Goal: Task Accomplishment & Management: Complete application form

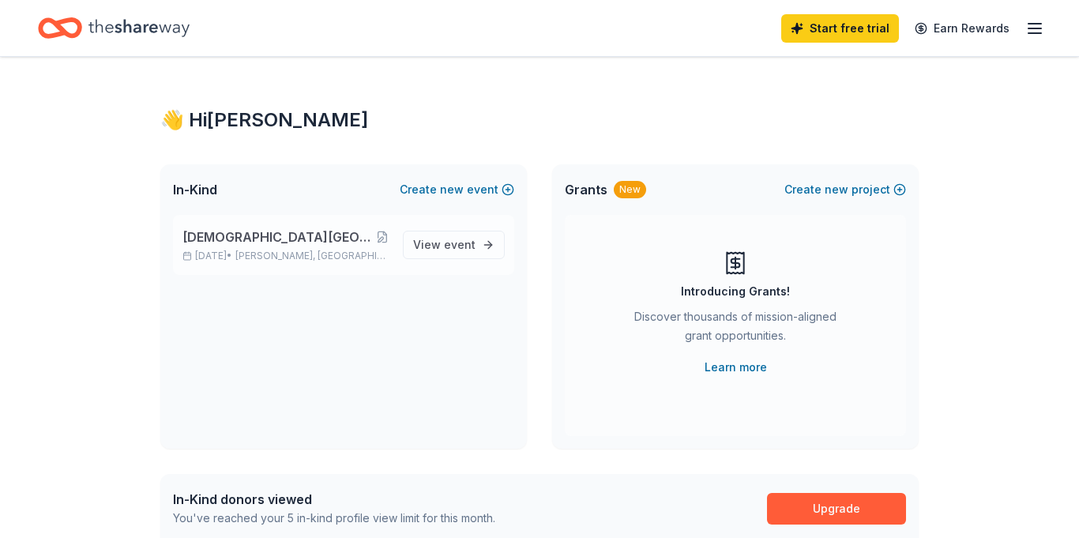
click at [294, 252] on span "[PERSON_NAME], [GEOGRAPHIC_DATA]" at bounding box center [312, 256] width 155 height 13
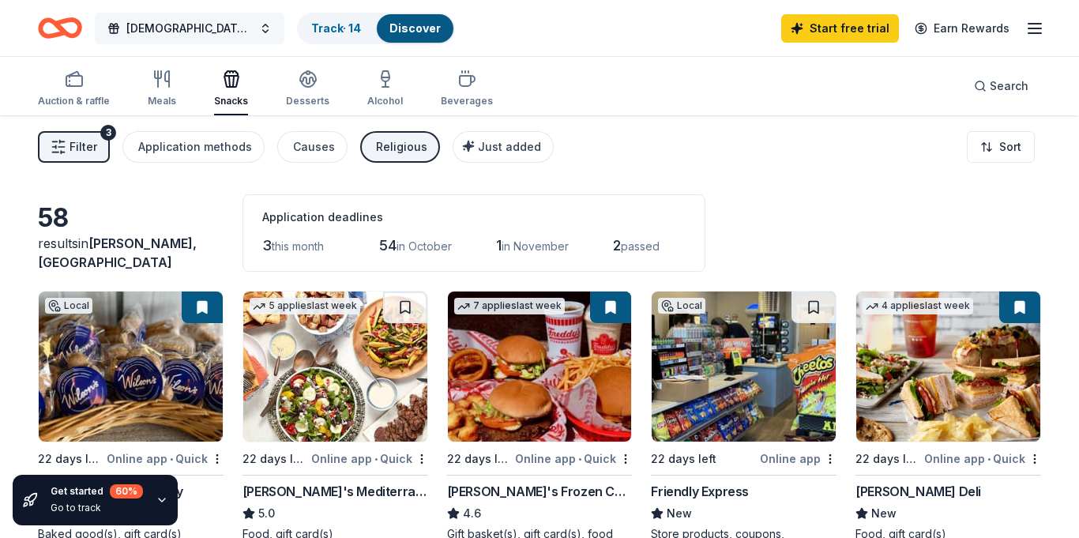
click at [265, 31] on button "[DEMOGRAPHIC_DATA][GEOGRAPHIC_DATA] Annual Joy Night" at bounding box center [190, 29] width 190 height 32
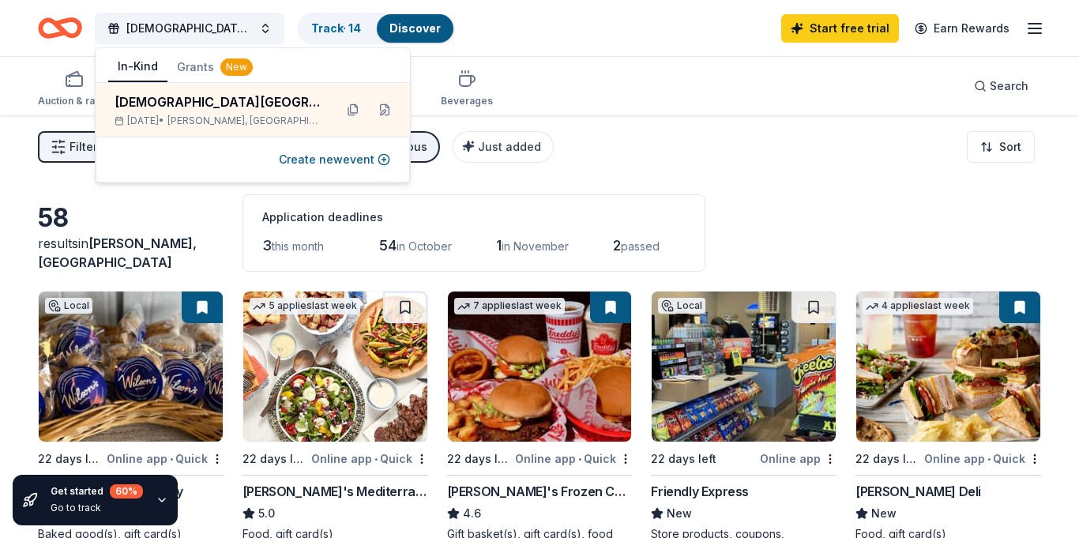
click at [560, 145] on div "Filter 3 Application methods Causes Religious Just added Sort" at bounding box center [539, 146] width 1079 height 63
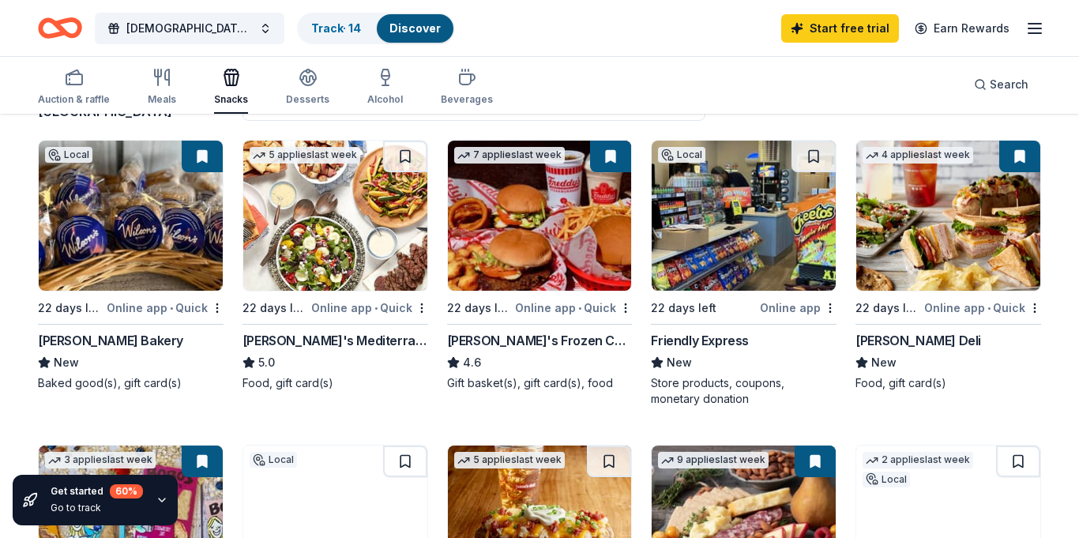
scroll to position [150, 0]
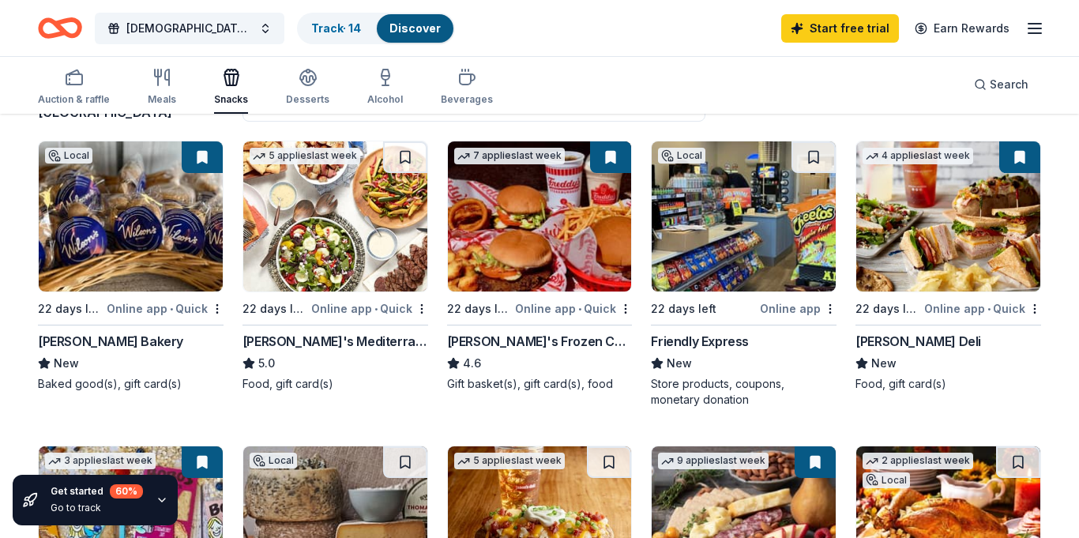
click at [949, 311] on div "Online app • Quick" at bounding box center [983, 309] width 117 height 20
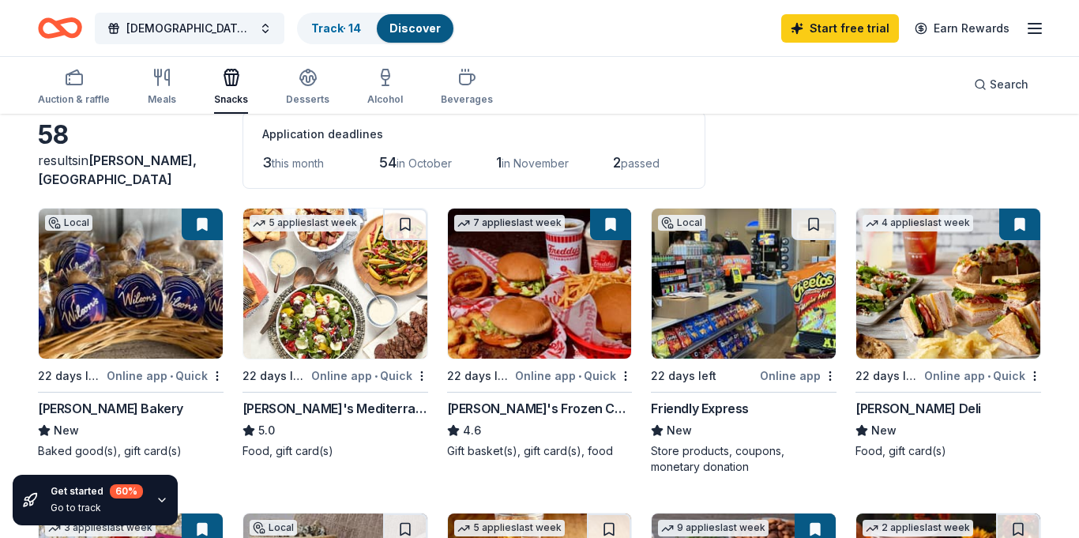
scroll to position [77, 0]
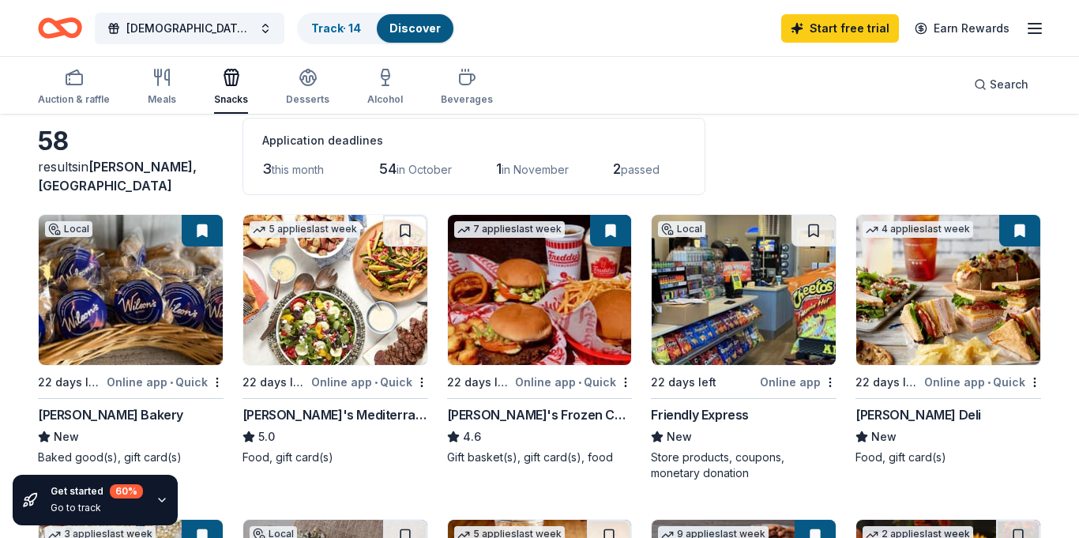
click at [140, 381] on div "Online app • Quick" at bounding box center [165, 382] width 117 height 20
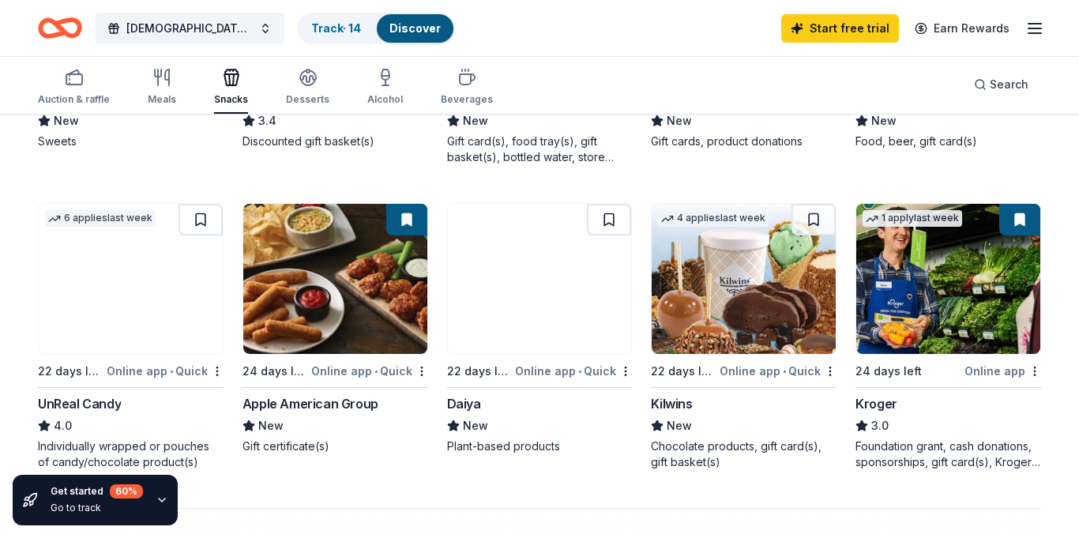
scroll to position [1005, 0]
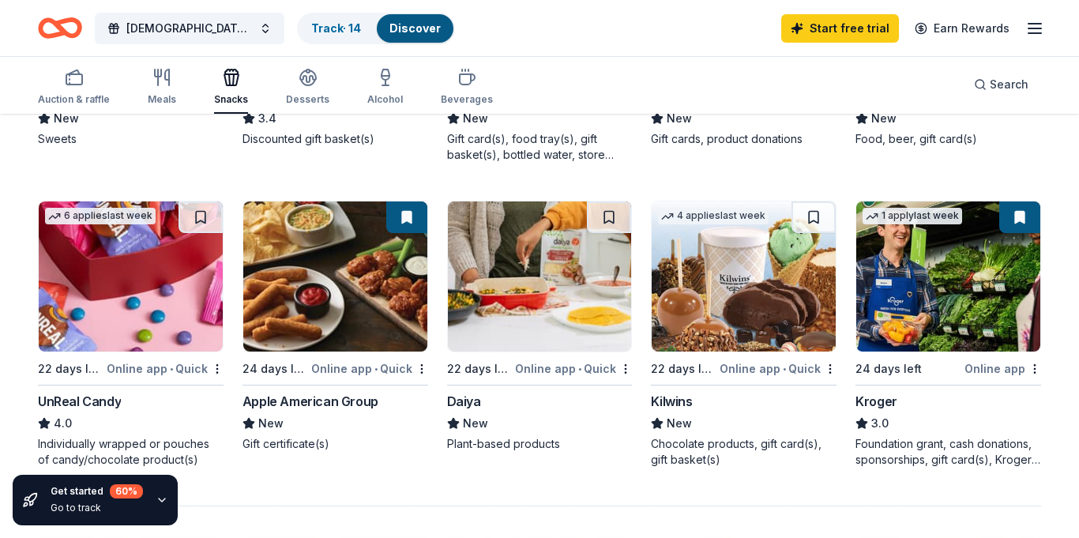
click at [1005, 368] on div "Online app" at bounding box center [1003, 369] width 77 height 20
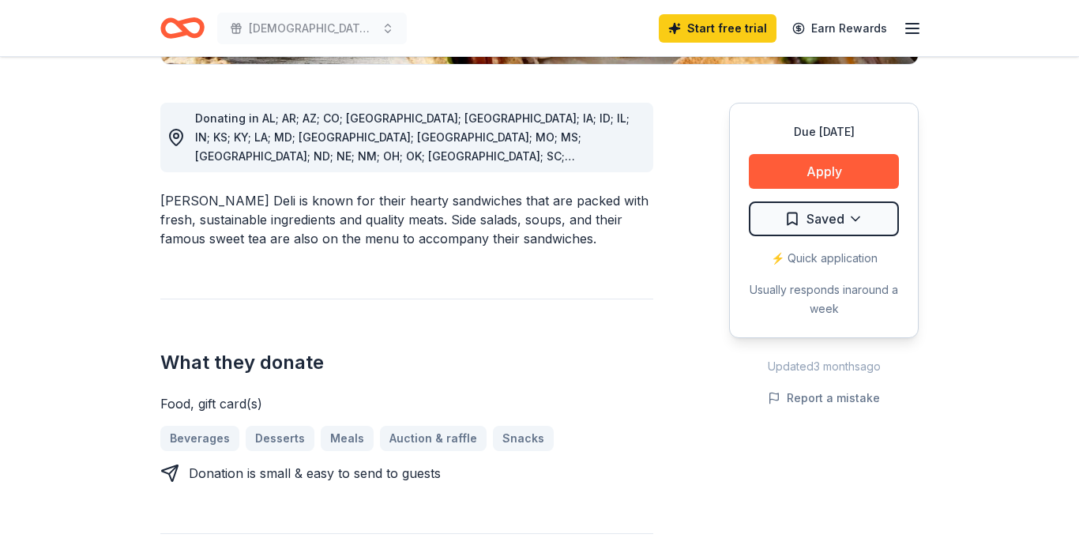
scroll to position [417, 0]
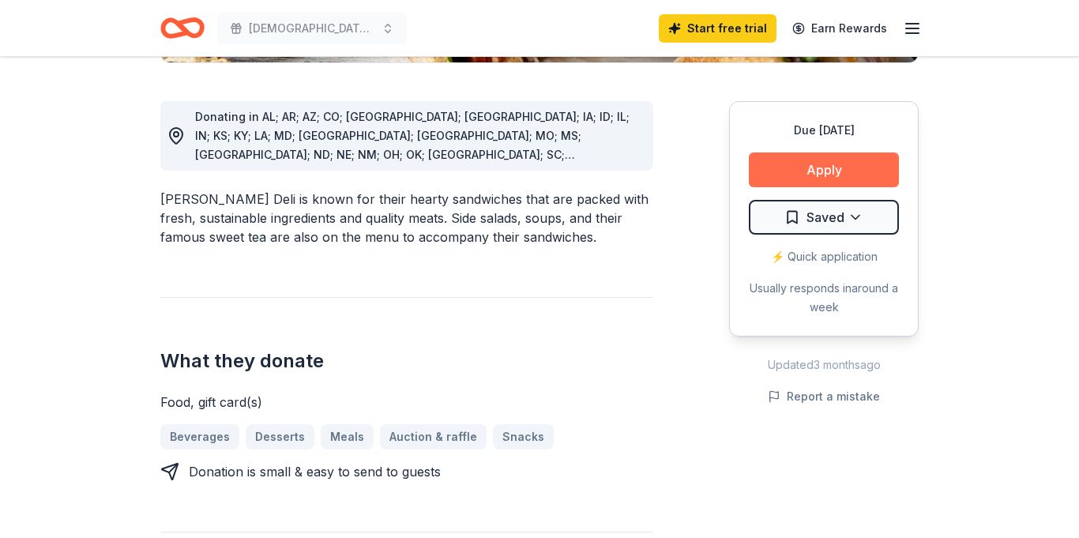
click at [796, 163] on button "Apply" at bounding box center [824, 170] width 150 height 35
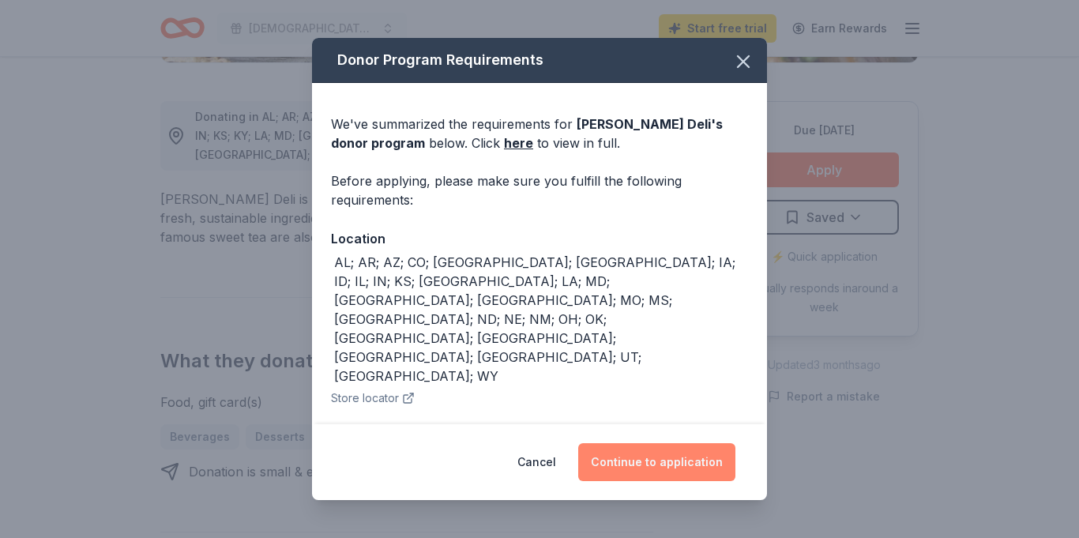
click at [654, 460] on button "Continue to application" at bounding box center [656, 462] width 157 height 38
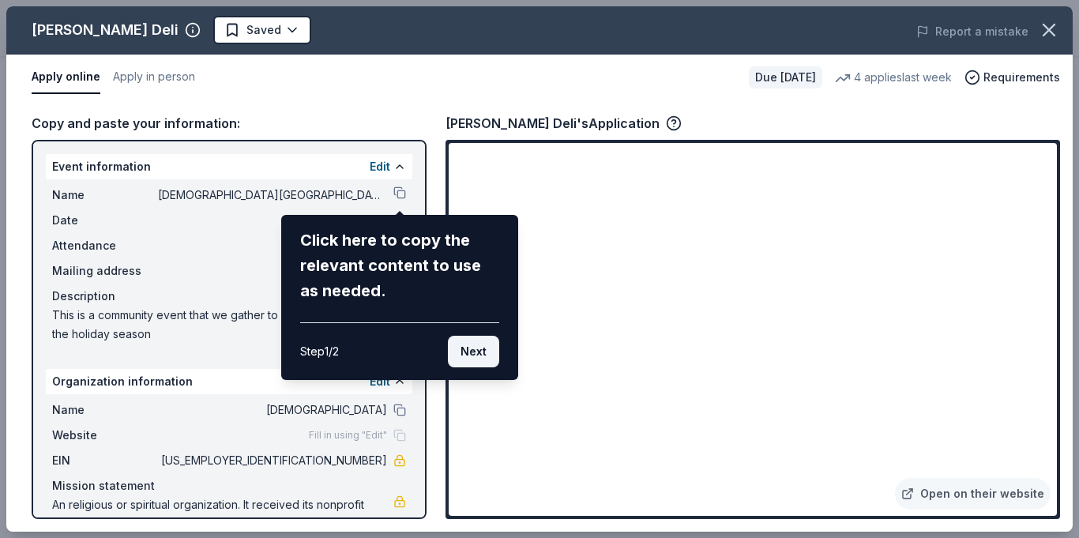
click at [477, 348] on button "Next" at bounding box center [473, 352] width 51 height 32
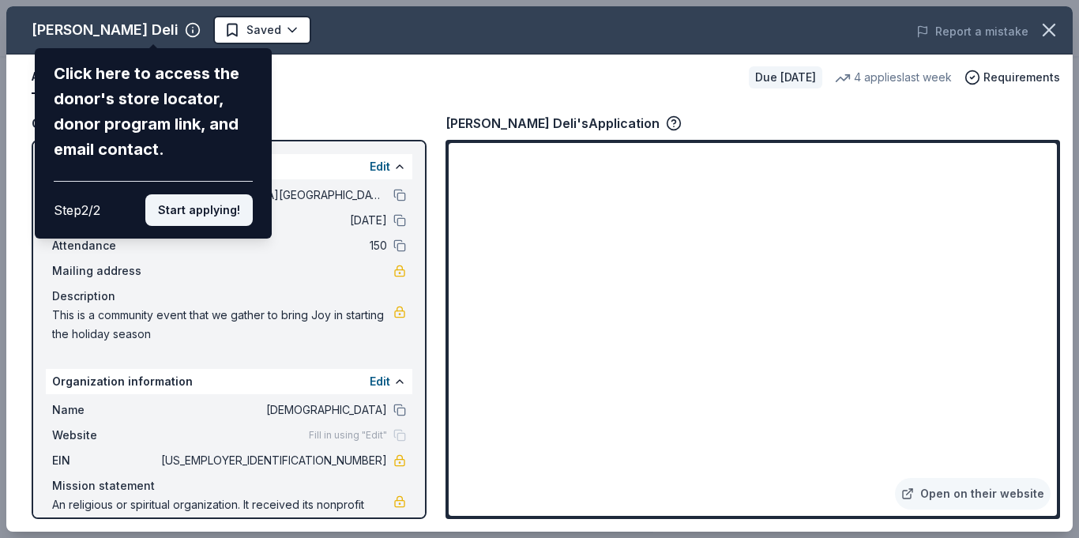
click at [209, 211] on button "Start applying!" at bounding box center [198, 210] width 107 height 32
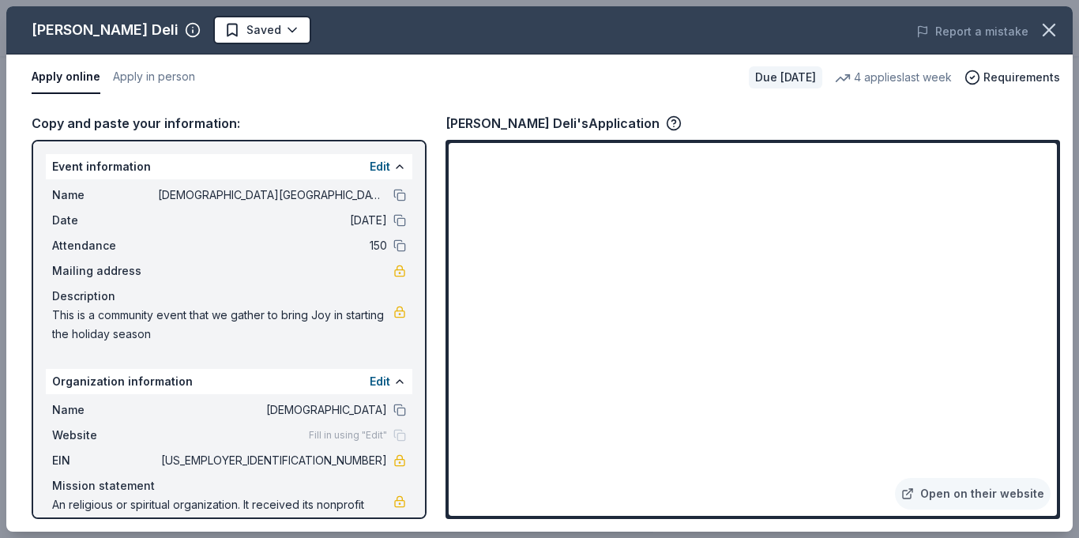
scroll to position [35, 0]
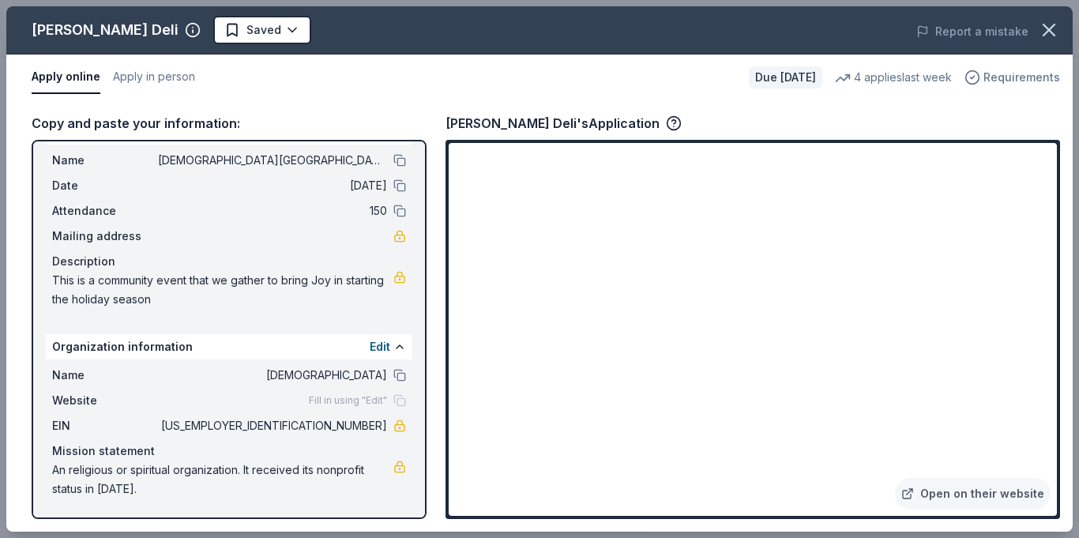
click at [1011, 78] on span "Requirements" at bounding box center [1022, 77] width 77 height 19
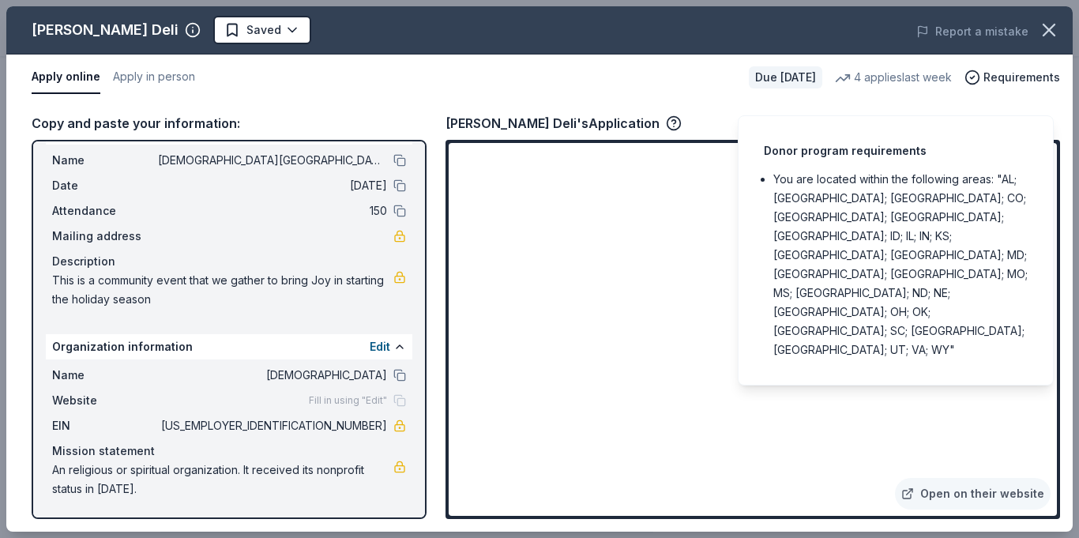
click at [659, 102] on div "Copy and paste your information: Event information Edit Name Center [DEMOGRAPHI…" at bounding box center [539, 315] width 1067 height 431
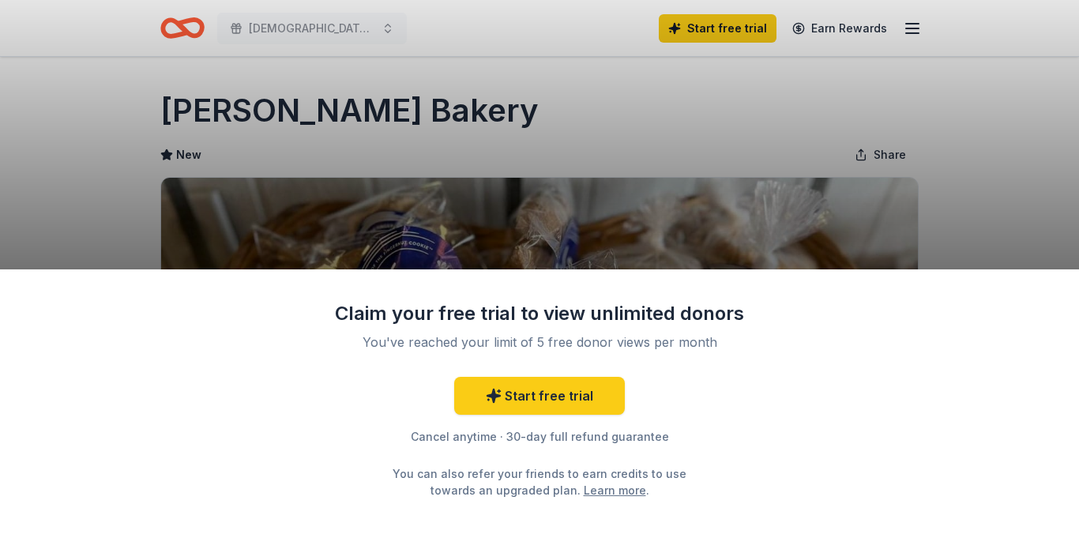
click at [667, 191] on div "Claim your free trial to view unlimited donors You've reached your limit of 5 f…" at bounding box center [539, 269] width 1079 height 538
click at [915, 29] on div "Claim your free trial to view unlimited donors You've reached your limit of 5 f…" at bounding box center [539, 269] width 1079 height 538
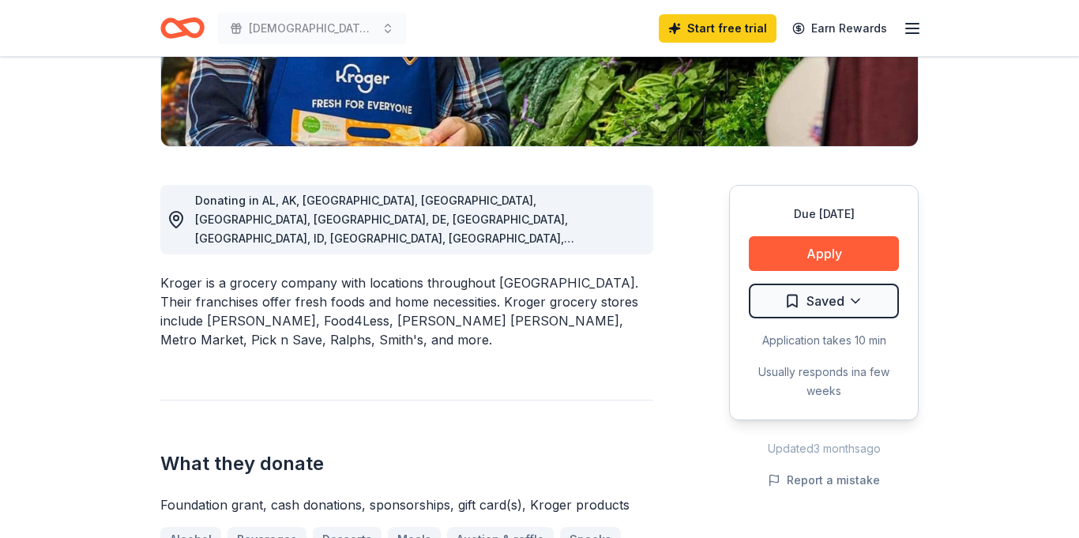
scroll to position [335, 0]
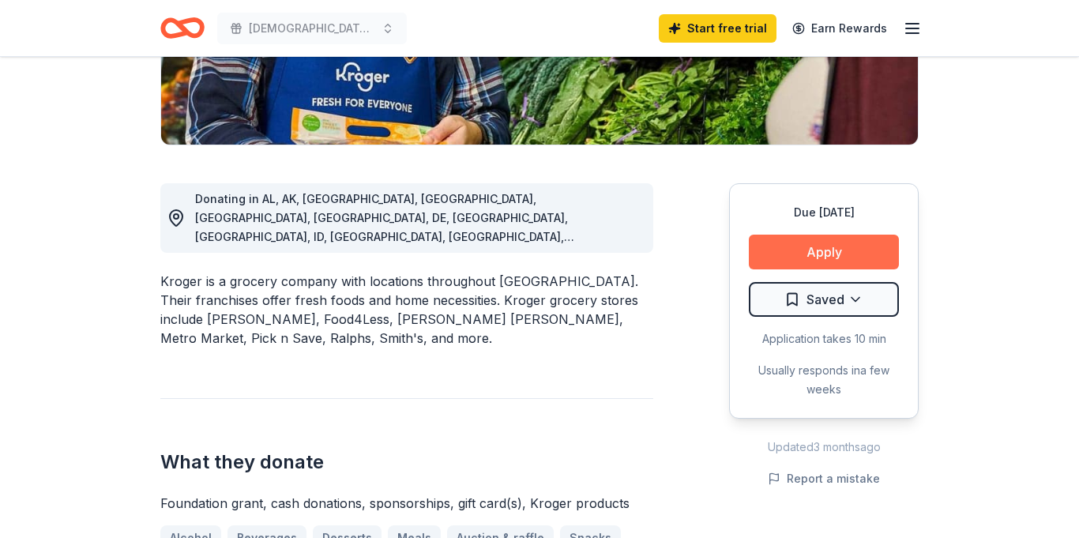
click at [822, 253] on button "Apply" at bounding box center [824, 252] width 150 height 35
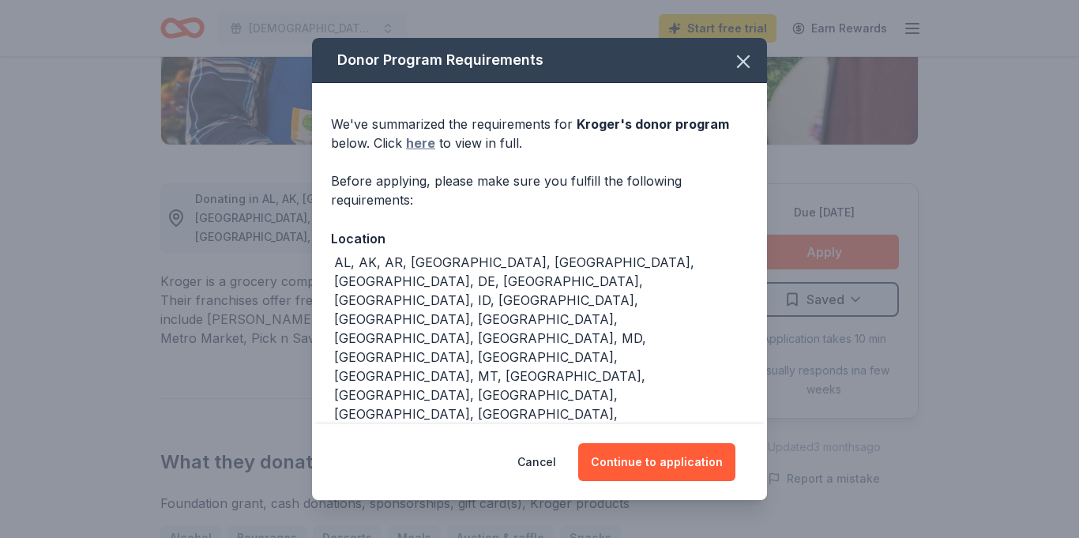
click at [427, 142] on link "here" at bounding box center [420, 143] width 29 height 19
click at [654, 454] on button "Continue to application" at bounding box center [656, 462] width 157 height 38
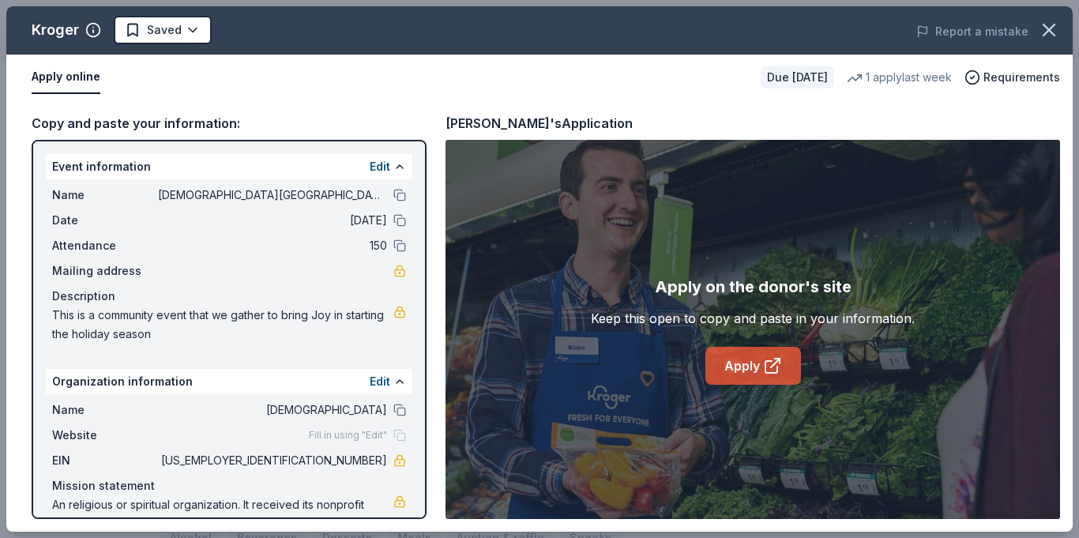
click at [743, 365] on link "Apply" at bounding box center [754, 366] width 96 height 38
